Goal: Task Accomplishment & Management: Manage account settings

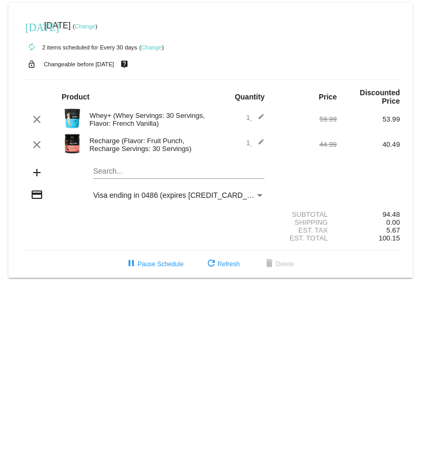
click at [95, 25] on link "Change" at bounding box center [85, 26] width 21 height 6
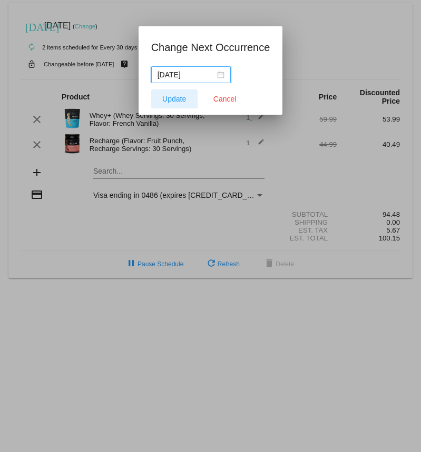
click at [184, 97] on span "Update" at bounding box center [174, 99] width 24 height 8
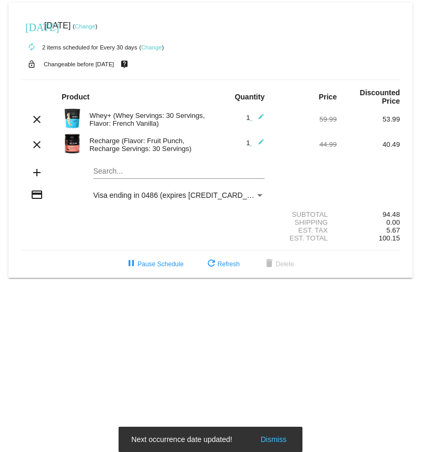
click at [101, 29] on div "[DATE] [DATE] ( Change )" at bounding box center [210, 25] width 379 height 21
click at [95, 26] on link "Change" at bounding box center [85, 26] width 21 height 6
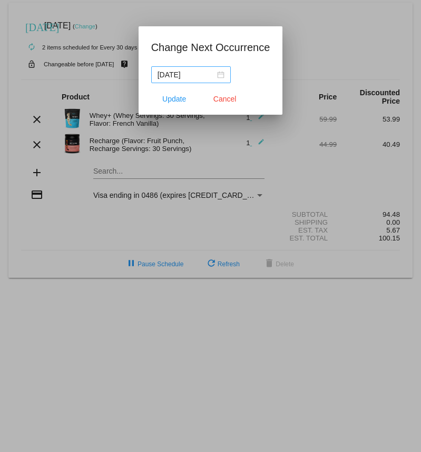
click at [221, 74] on div "[DATE]" at bounding box center [190, 75] width 67 height 12
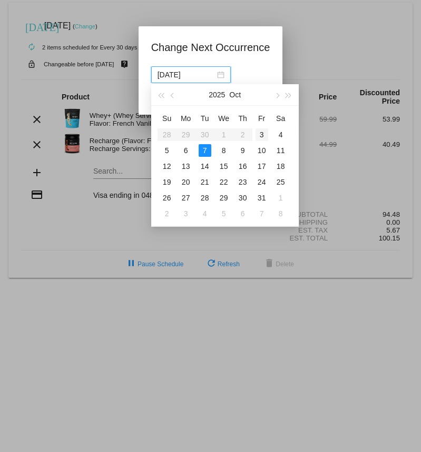
click at [262, 136] on div "3" at bounding box center [261, 134] width 13 height 13
type input "[DATE]"
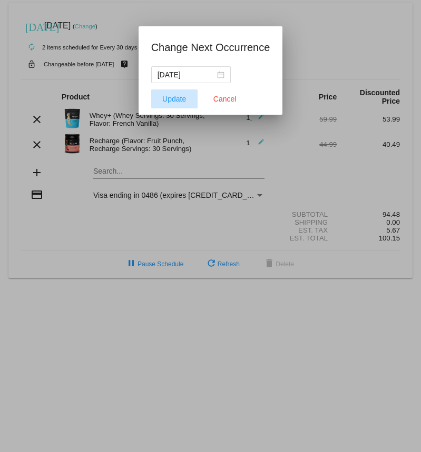
click at [179, 100] on span "Update" at bounding box center [174, 99] width 24 height 8
